Goal: Check status: Check status

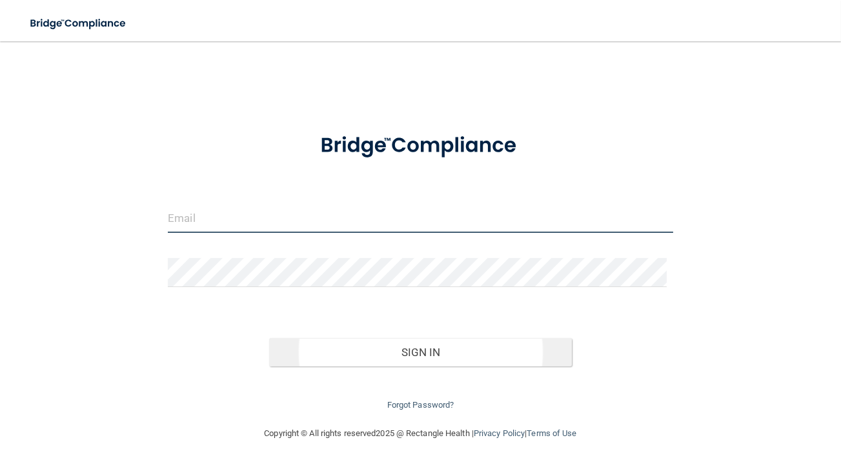
type input "[PERSON_NAME][EMAIL_ADDRESS][DOMAIN_NAME]"
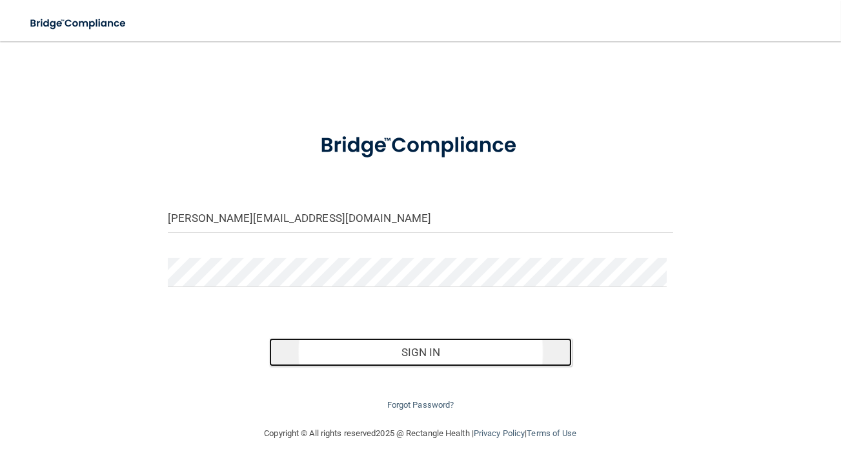
click at [440, 338] on button "Sign In" at bounding box center [420, 352] width 303 height 28
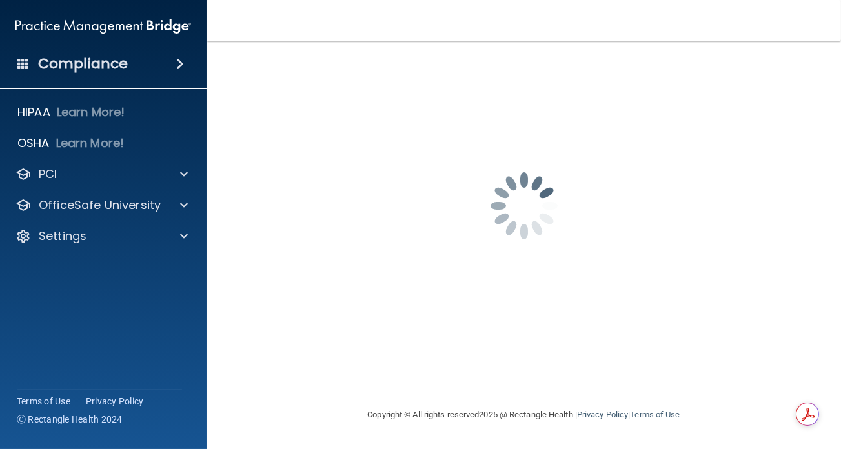
click at [474, 115] on div "[PERSON_NAME][EMAIL_ADDRESS][DOMAIN_NAME] Invalid email/password. You don't hav…" at bounding box center [523, 224] width 583 height 340
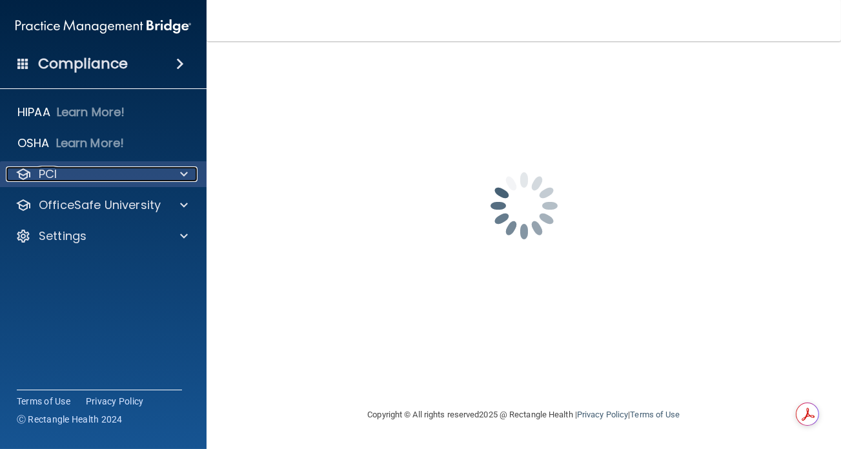
click at [186, 175] on span at bounding box center [184, 173] width 8 height 15
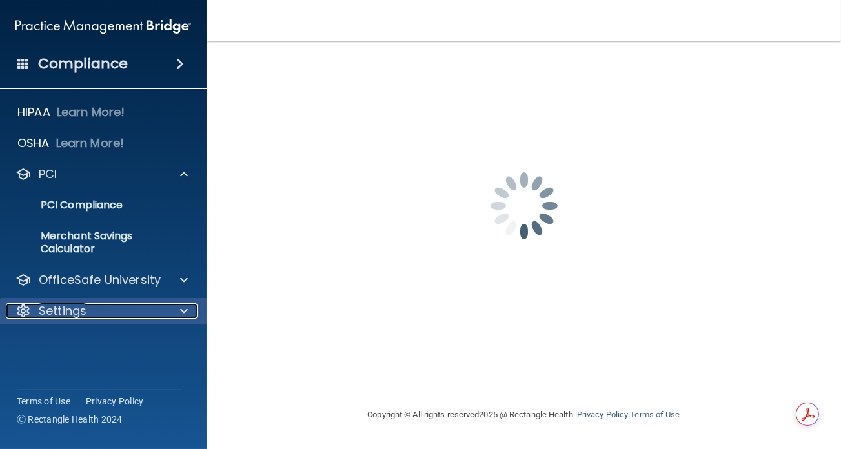
click at [187, 312] on span at bounding box center [184, 310] width 8 height 15
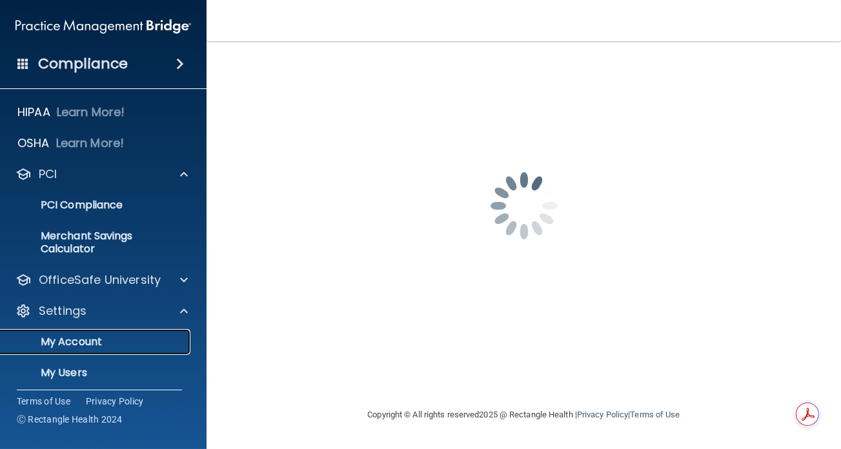
click at [77, 341] on p "My Account" at bounding box center [96, 341] width 176 height 13
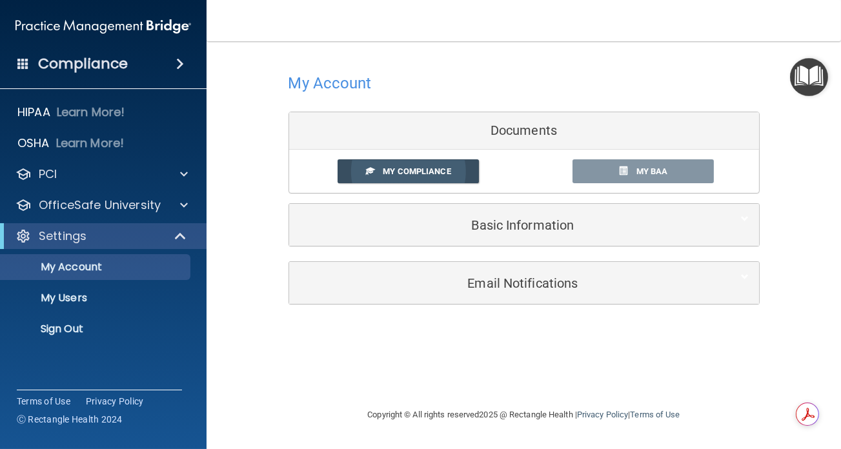
click at [409, 172] on span "My Compliance" at bounding box center [417, 171] width 68 height 10
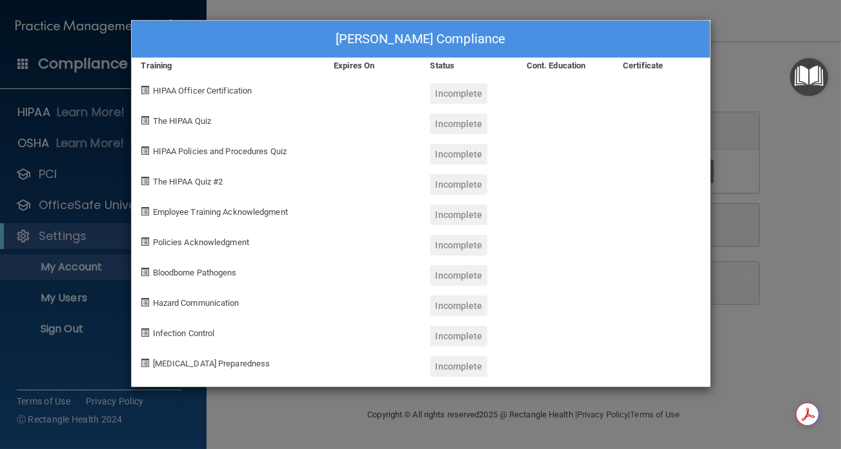
click at [746, 70] on div "[PERSON_NAME] Compliance Training Expires On Status Cont. Education Certificate…" at bounding box center [420, 224] width 841 height 449
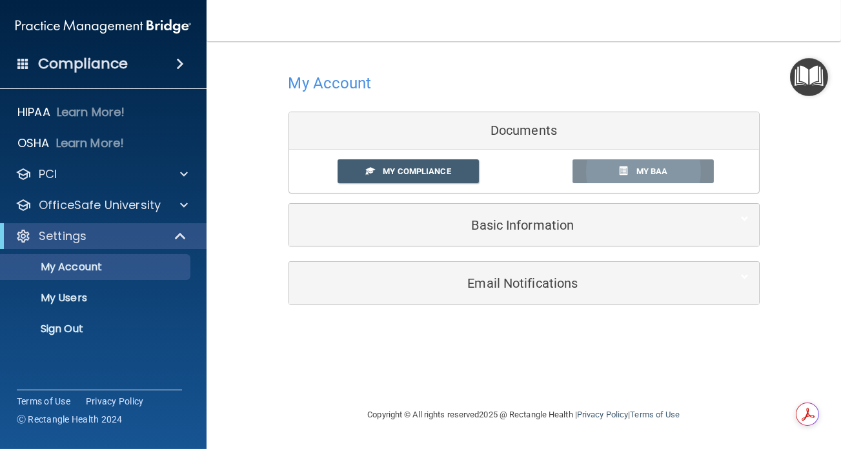
click at [644, 177] on link "My BAA" at bounding box center [642, 171] width 141 height 24
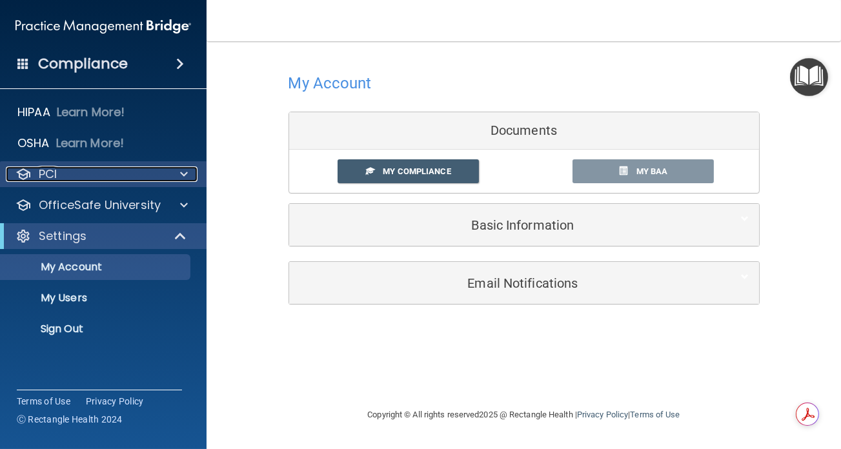
click at [180, 173] on span at bounding box center [184, 173] width 8 height 15
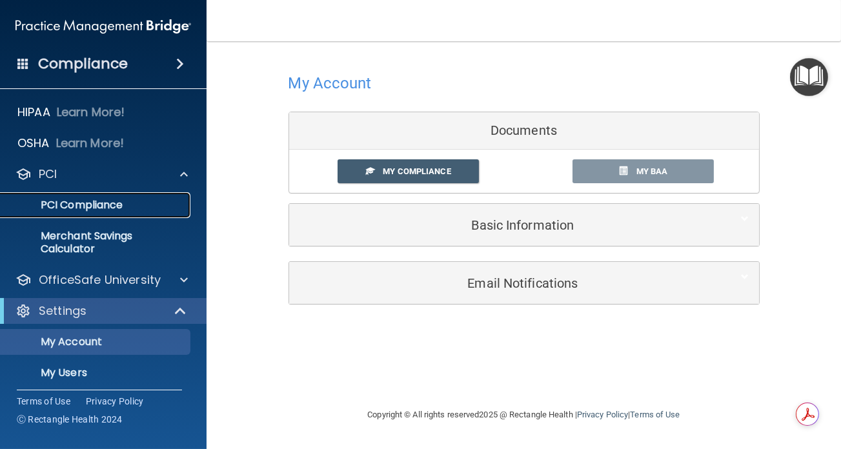
click at [111, 203] on p "PCI Compliance" at bounding box center [96, 205] width 176 height 13
click at [177, 56] on span at bounding box center [180, 63] width 8 height 15
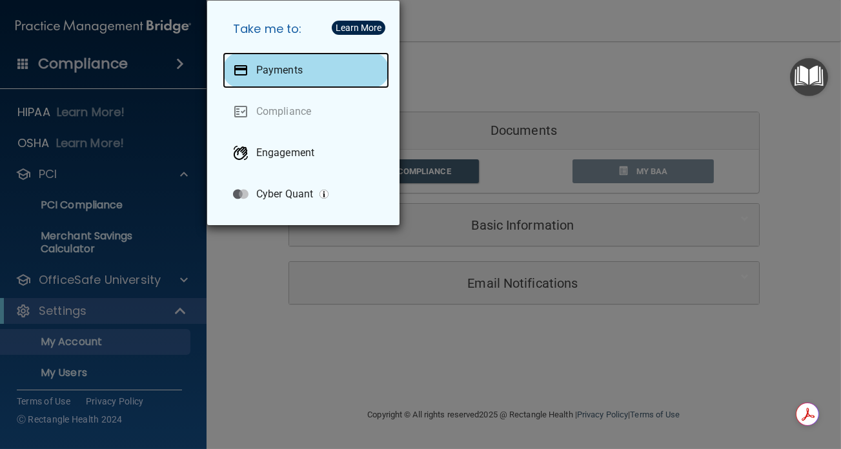
click at [271, 69] on p "Payments" at bounding box center [279, 70] width 46 height 13
